Goal: Navigation & Orientation: Find specific page/section

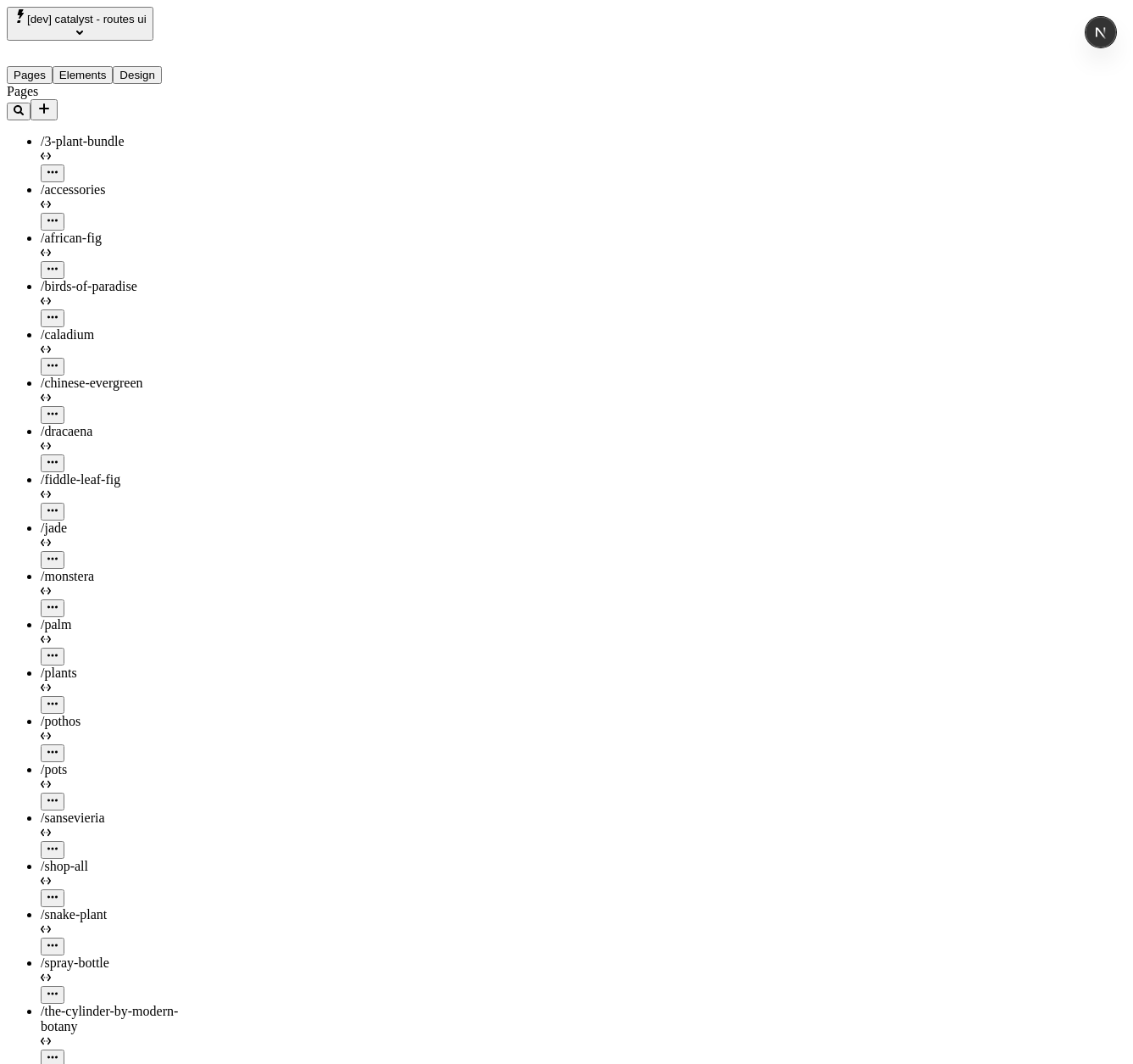
click at [86, 375] on span "/chinese-evergreen" at bounding box center [92, 382] width 102 height 15
click at [124, 810] on div "/sansevieria" at bounding box center [125, 834] width 169 height 48
click at [80, 767] on div "Pages /3-plant-bundle /accessories /african-fig /birds-of-paradise /caladium /c…" at bounding box center [108, 672] width 203 height 1176
click at [85, 858] on div "/shop-all" at bounding box center [125, 866] width 169 height 15
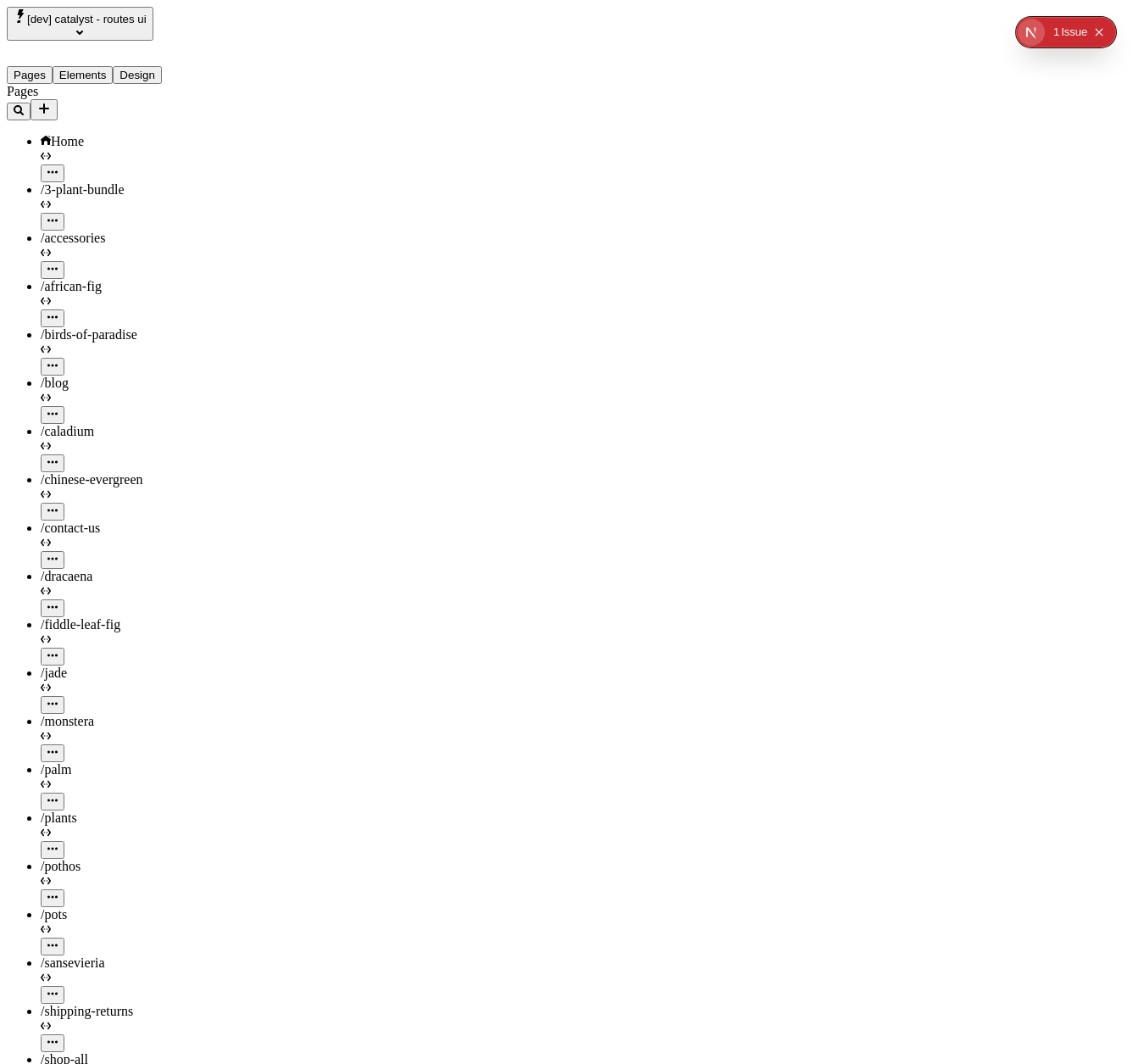
click at [58, 134] on span "Home" at bounding box center [67, 141] width 33 height 15
click at [51, 152] on icon at bounding box center [45, 155] width 10 height 6
click at [58, 167] on icon "button" at bounding box center [52, 171] width 10 height 10
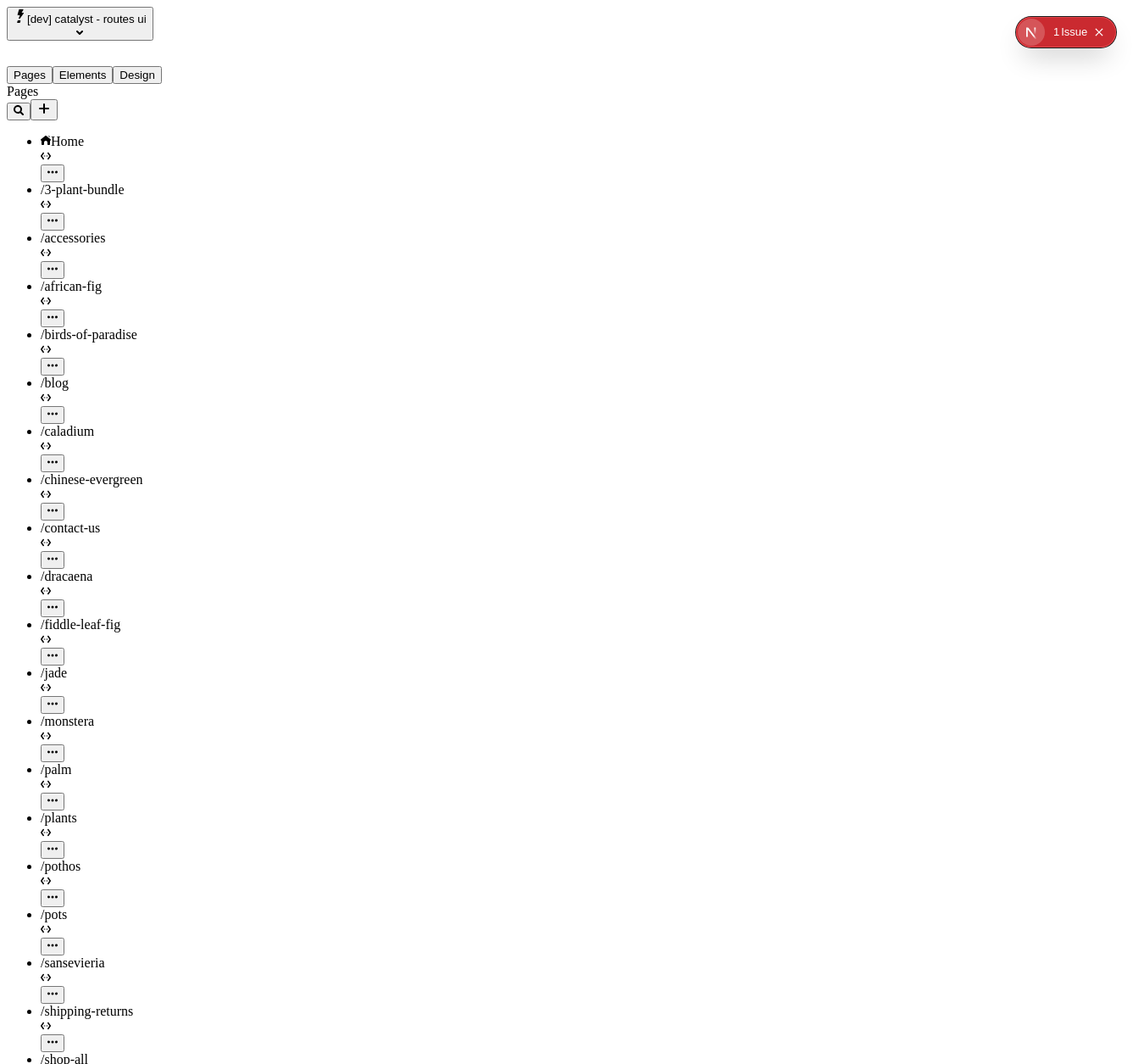
click at [114, 762] on div "/palm" at bounding box center [125, 786] width 169 height 48
click at [111, 375] on div "/blog" at bounding box center [125, 399] width 169 height 48
click at [1106, 31] on button "Collapse issues badge" at bounding box center [1099, 32] width 20 height 20
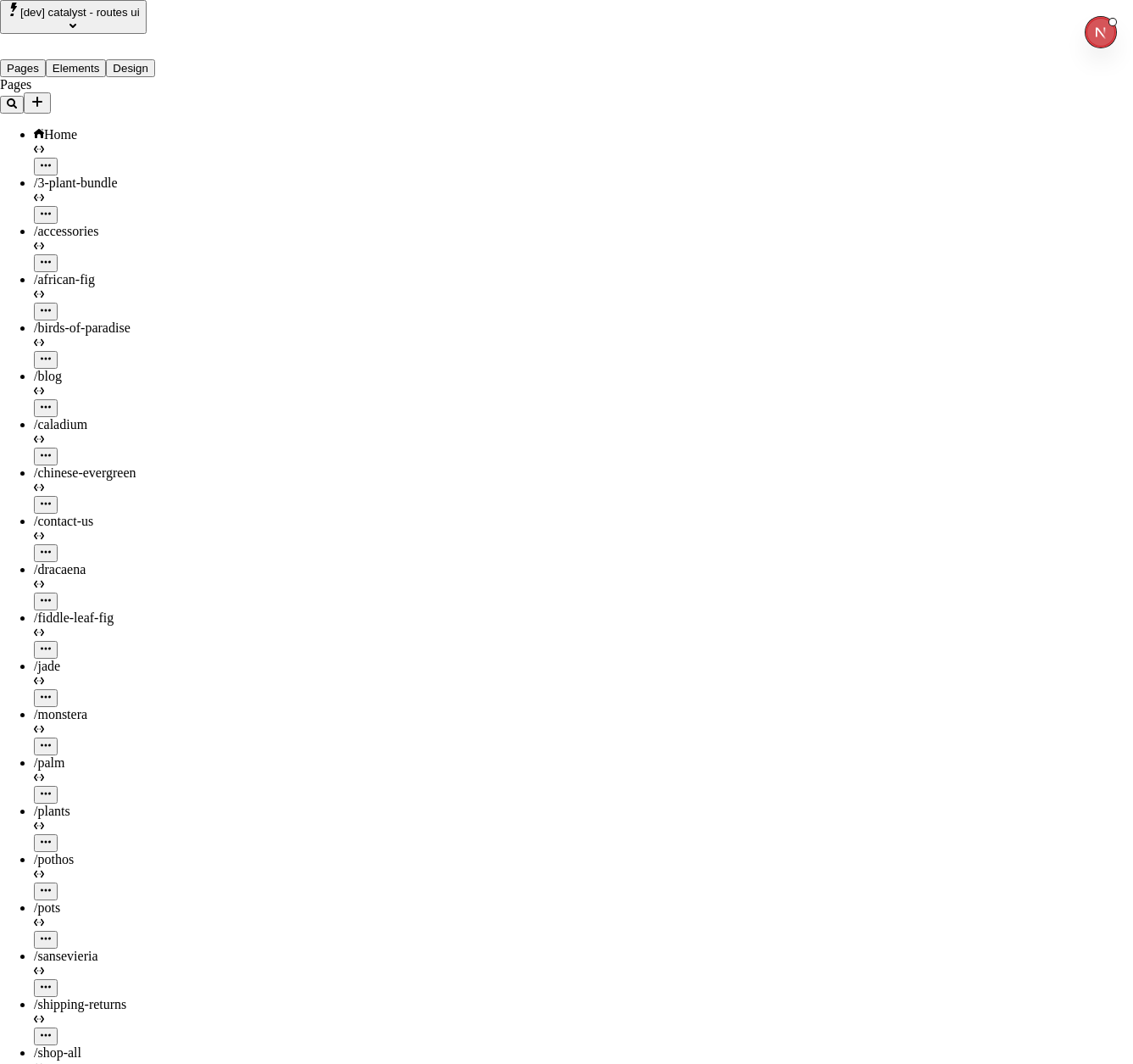
drag, startPoint x: 420, startPoint y: 333, endPoint x: 369, endPoint y: 342, distance: 51.8
